Goal: Information Seeking & Learning: Learn about a topic

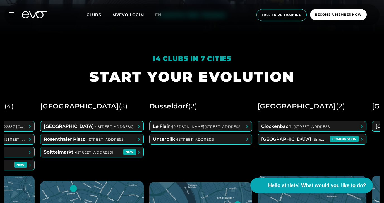
scroll to position [0, 96]
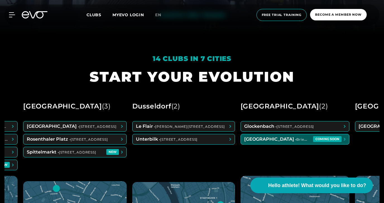
click at [301, 143] on span at bounding box center [295, 139] width 108 height 10
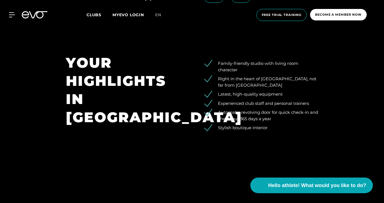
scroll to position [642, 0]
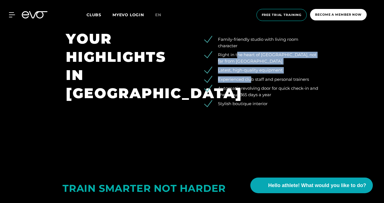
drag, startPoint x: 238, startPoint y: 58, endPoint x: 252, endPoint y: 77, distance: 24.4
click at [252, 77] on ul "Family-friendly studio with living room character Right in the heart of [GEOGRA…" at bounding box center [259, 71] width 118 height 71
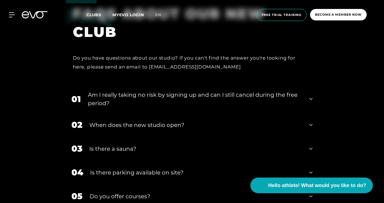
scroll to position [1055, 0]
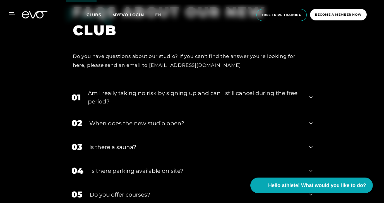
click at [309, 98] on icon at bounding box center [310, 97] width 3 height 7
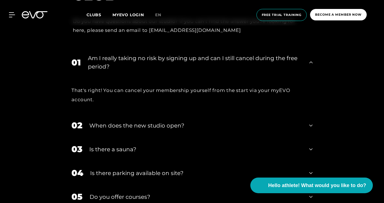
scroll to position [1090, 0]
click at [307, 125] on div "02 When does the new studio open?" at bounding box center [192, 125] width 252 height 24
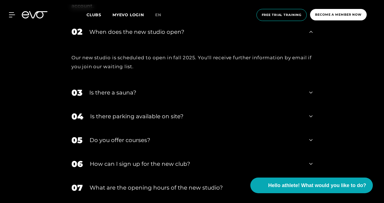
scroll to position [1194, 0]
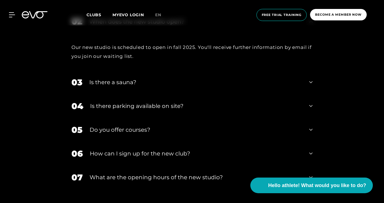
click at [309, 84] on div "03 Is there a sauna?" at bounding box center [192, 82] width 252 height 24
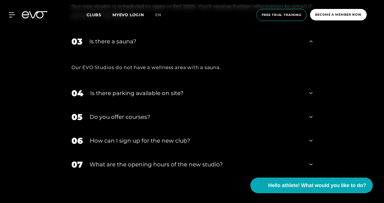
scroll to position [1235, 0]
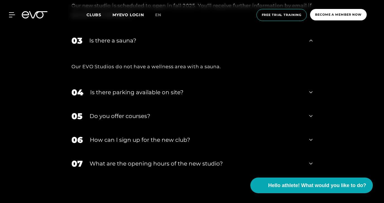
click at [308, 116] on div "05 Do you offer courses?" at bounding box center [192, 116] width 252 height 24
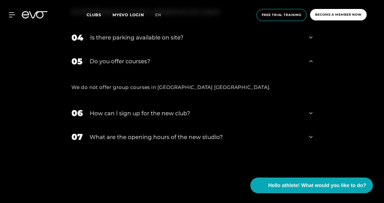
scroll to position [1290, 0]
click at [312, 137] on icon at bounding box center [310, 136] width 3 height 7
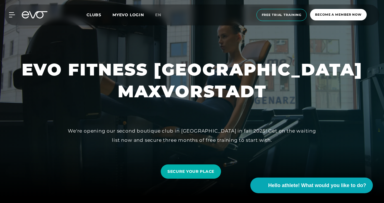
scroll to position [0, 0]
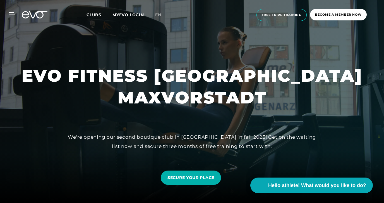
click at [99, 14] on font "Clubs" at bounding box center [94, 14] width 15 height 5
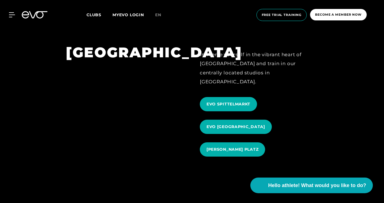
scroll to position [505, 0]
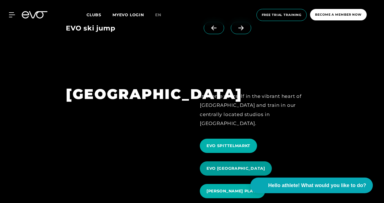
click at [226, 166] on font "EVO [GEOGRAPHIC_DATA]" at bounding box center [236, 168] width 59 height 5
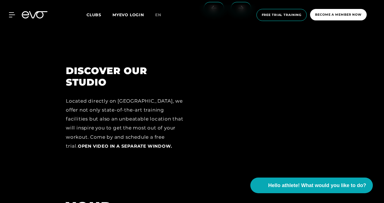
scroll to position [607, 0]
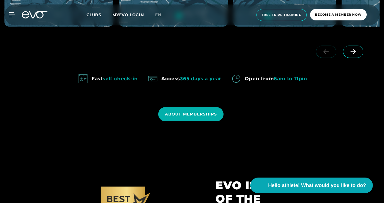
scroll to position [436, 0]
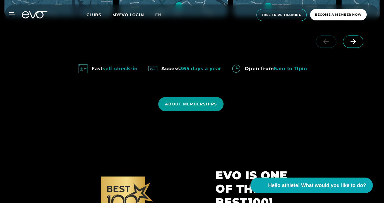
click at [181, 106] on font "ABOUT MEMBERSHIPS" at bounding box center [191, 103] width 52 height 5
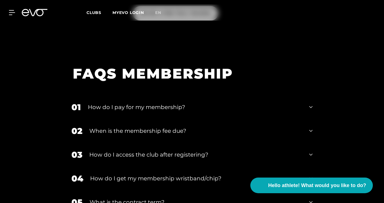
scroll to position [635, 0]
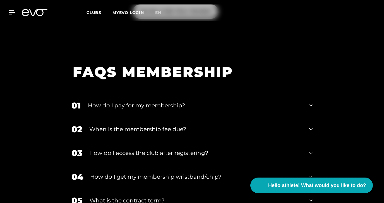
click at [159, 103] on font "How do I pay for my membership?" at bounding box center [136, 105] width 97 height 7
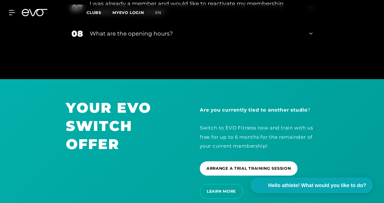
scroll to position [984, 0]
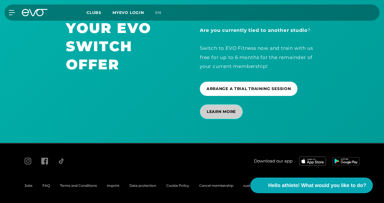
click at [221, 113] on font "LEARN MORE" at bounding box center [221, 111] width 29 height 5
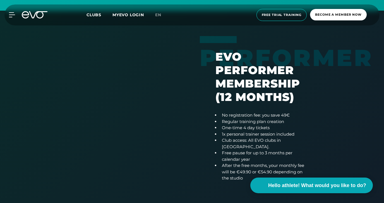
scroll to position [337, 0]
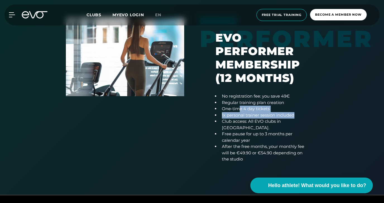
drag, startPoint x: 237, startPoint y: 114, endPoint x: 297, endPoint y: 118, distance: 59.6
click at [297, 118] on ul "No registration fee: you save 49€ Regular training plan creation One-time 4 day…" at bounding box center [262, 127] width 92 height 69
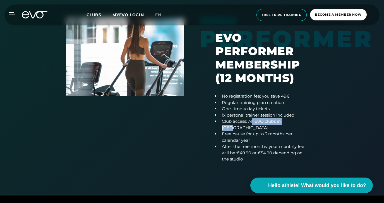
drag, startPoint x: 253, startPoint y: 125, endPoint x: 292, endPoint y: 126, distance: 39.1
click at [281, 126] on font "Club access: All EVO clubs in Germany." at bounding box center [251, 124] width 59 height 12
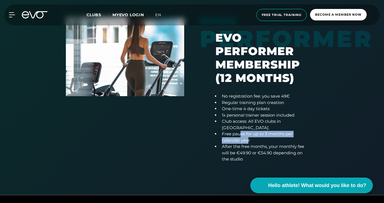
drag, startPoint x: 241, startPoint y: 131, endPoint x: 249, endPoint y: 136, distance: 9.1
click at [249, 136] on font "Free pause for up to 3 months per calendar year" at bounding box center [257, 137] width 71 height 12
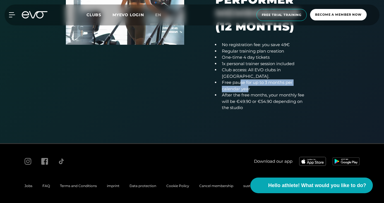
scroll to position [388, 0]
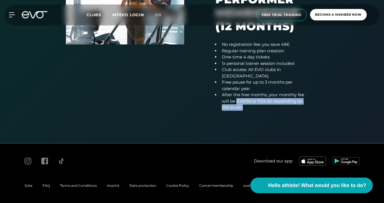
drag, startPoint x: 236, startPoint y: 97, endPoint x: 274, endPoint y: 104, distance: 38.1
click at [274, 104] on li "After the free months, your monthly fee will be €49.90 or €54.90 depending on t…" at bounding box center [263, 101] width 87 height 19
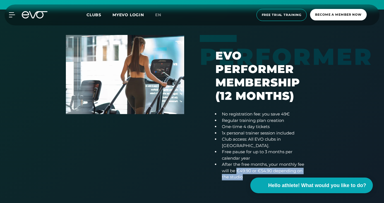
scroll to position [283, 0]
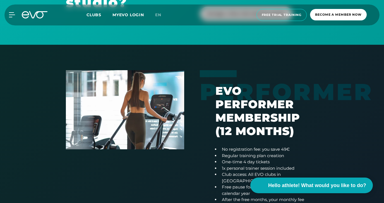
click at [245, 108] on font "EVO Performer Membership (12 months)" at bounding box center [258, 111] width 85 height 54
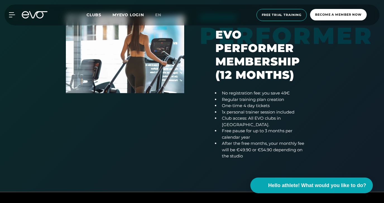
scroll to position [340, 0]
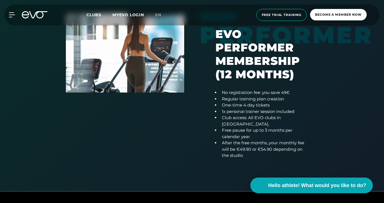
click at [142, 85] on img at bounding box center [125, 52] width 118 height 79
